Goal: Check status: Check status

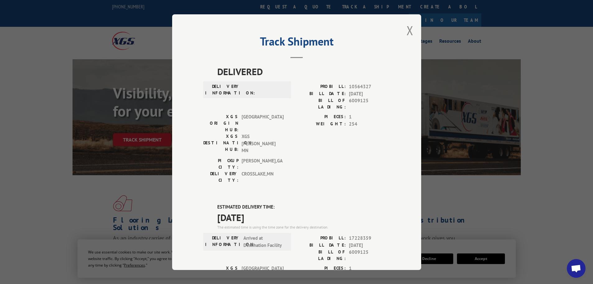
scroll to position [91, 0]
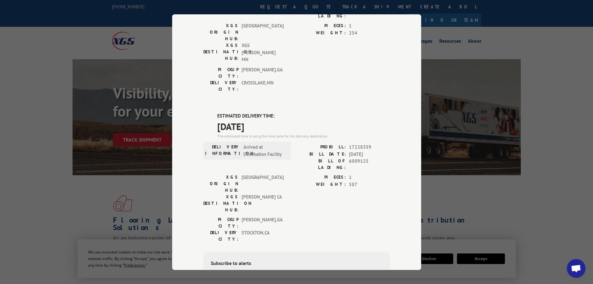
click at [578, 169] on div "Track Shipment DELIVERED DELIVERY INFORMATION: PROBILL: 10564327 BILL DATE: [DA…" at bounding box center [296, 142] width 593 height 284
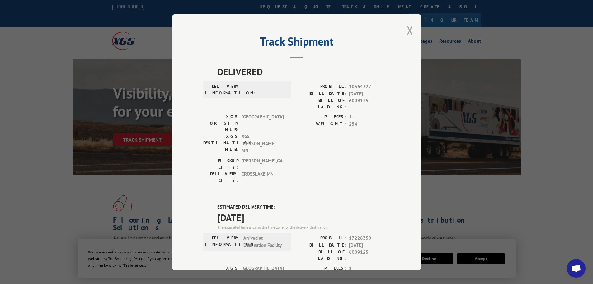
click at [406, 30] on button "Close modal" at bounding box center [409, 30] width 7 height 16
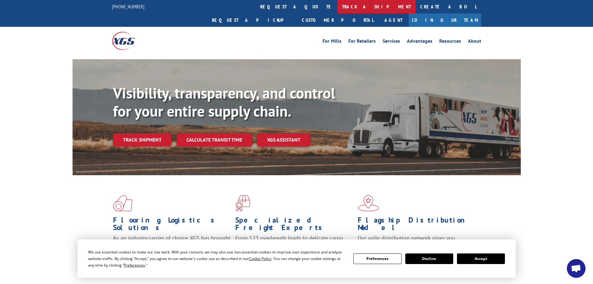
click at [337, 7] on link "track a shipment" at bounding box center [376, 6] width 78 height 13
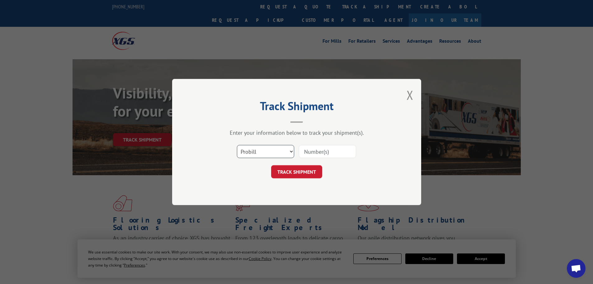
click at [267, 152] on select "Select category... Probill BOL PO" at bounding box center [265, 151] width 57 height 13
select select "bol"
click at [237, 145] on select "Select category... Probill BOL PO" at bounding box center [265, 151] width 57 height 13
click at [312, 156] on input at bounding box center [327, 151] width 57 height 13
paste input "6020710"
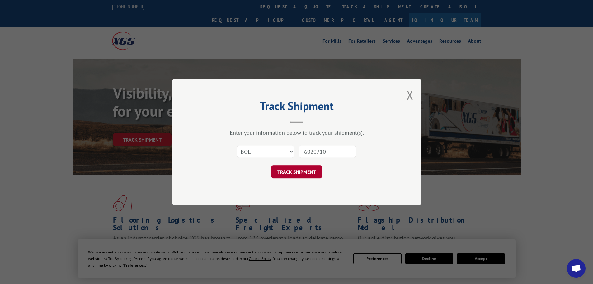
type input "6020710"
click at [303, 172] on button "TRACK SHIPMENT" at bounding box center [296, 171] width 51 height 13
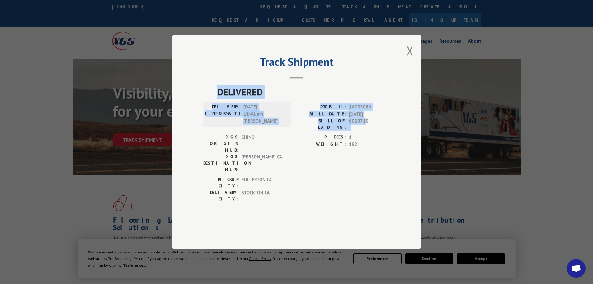
drag, startPoint x: 218, startPoint y: 105, endPoint x: 364, endPoint y: 146, distance: 152.1
click at [364, 146] on div "DELIVERED DELIVERY INFORMATION: [DATE] 11:41 am [PERSON_NAME]: 16755086 BILL DA…" at bounding box center [296, 145] width 187 height 120
click at [279, 125] on span "[DATE] 11:41 am [PERSON_NAME]" at bounding box center [264, 114] width 42 height 21
drag, startPoint x: 214, startPoint y: 105, endPoint x: 265, endPoint y: 137, distance: 60.2
click at [265, 137] on div "DELIVERED DELIVERY INFORMATION: [DATE] 11:41 am [PERSON_NAME]: 16755086 BILL DA…" at bounding box center [296, 145] width 187 height 120
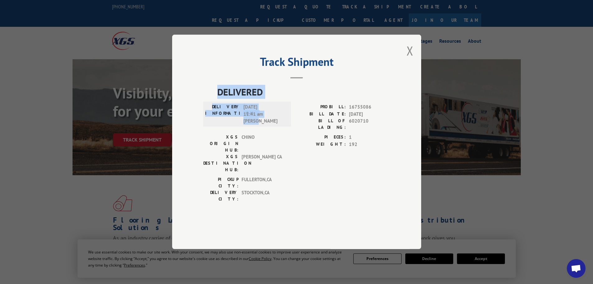
copy div "DELIVERED DELIVERY INFORMATION: [DATE] 11:41 am [PERSON_NAME]"
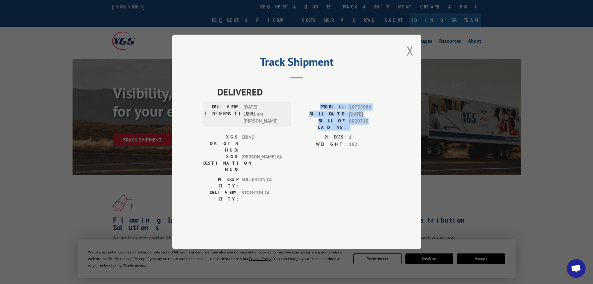
drag, startPoint x: 329, startPoint y: 122, endPoint x: 373, endPoint y: 139, distance: 47.6
click at [373, 131] on div "PROBILL: 16755086 BILL DATE: [DATE] BILL OF LADING: 6020710" at bounding box center [343, 117] width 93 height 27
copy div "PROBILL: 16755086 BILL DATE: [DATE] BILL OF LADING: 6020710"
